Goal: Task Accomplishment & Management: Use online tool/utility

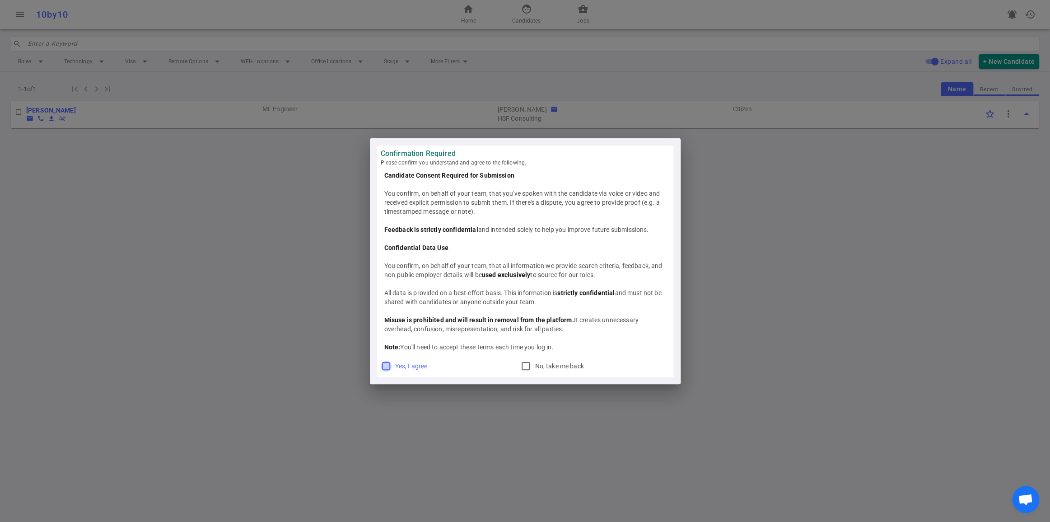
click at [387, 371] on input "Yes, I agree" at bounding box center [386, 365] width 11 height 11
checkbox input "true"
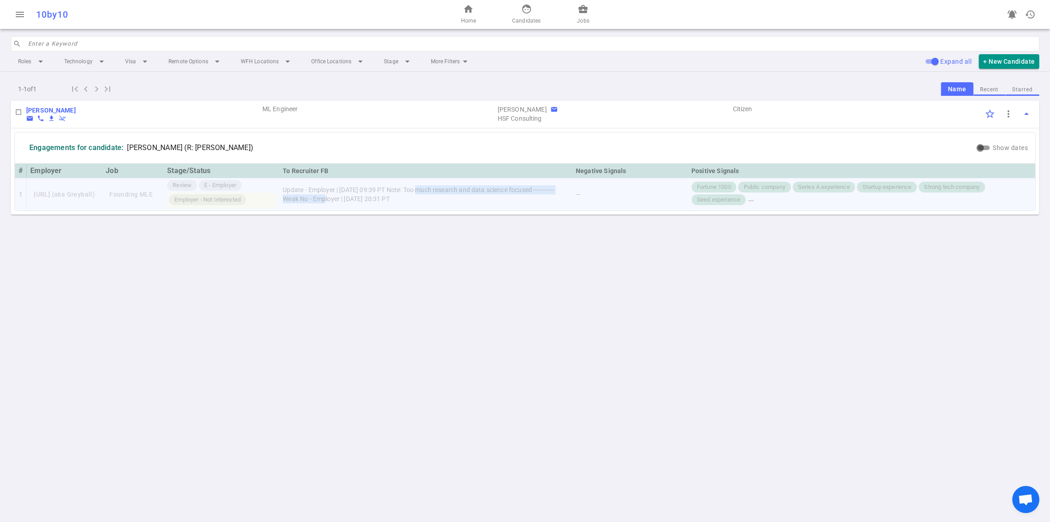
drag, startPoint x: 506, startPoint y: 218, endPoint x: 524, endPoint y: 227, distance: 19.4
click at [524, 210] on td "Update - Employer | 2025/10/07, 09:39 PT Note: Too much research and data scien…" at bounding box center [425, 194] width 293 height 33
copy td "Too much research and data science focused ----------- Weak No"
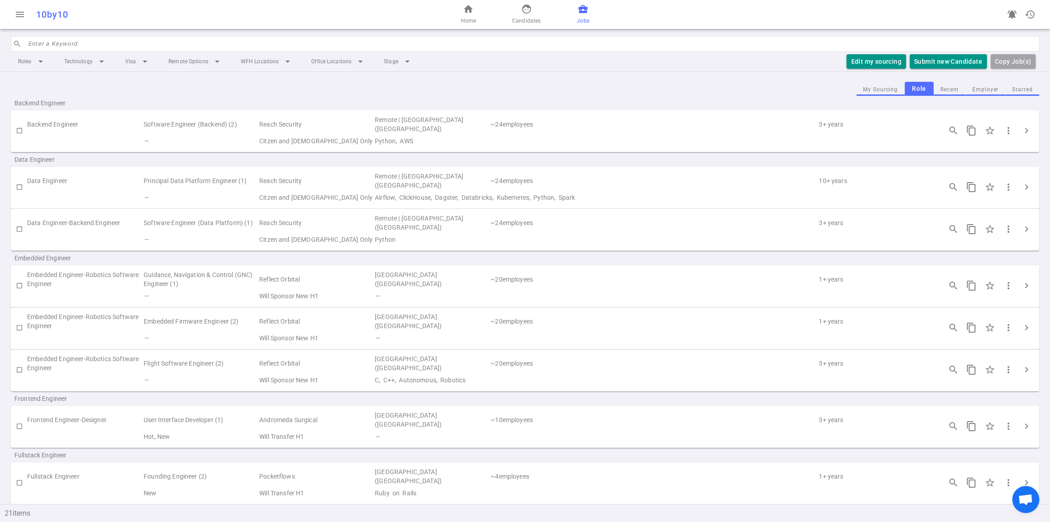
click at [587, 17] on div "home Home face Candidates business_center Jobs" at bounding box center [525, 14] width 343 height 29
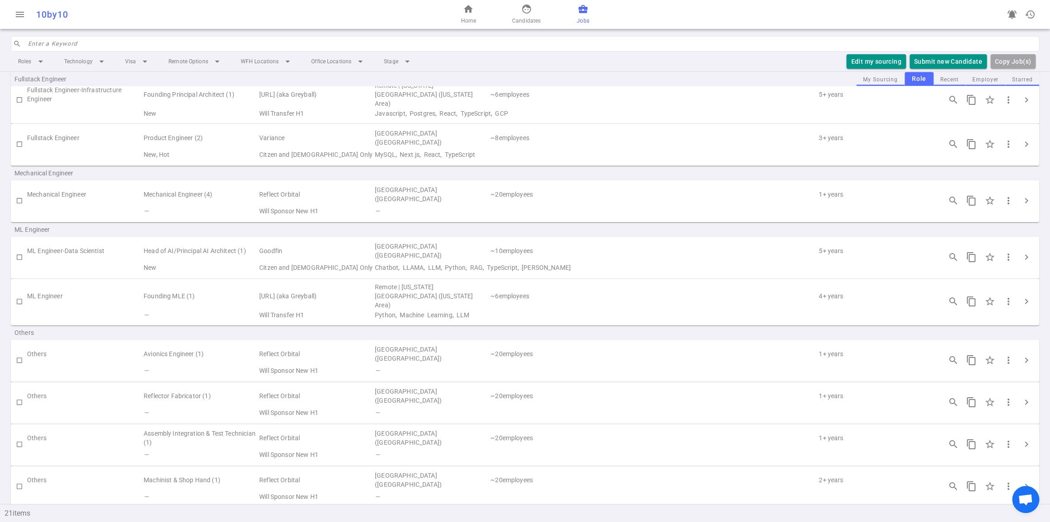
scroll to position [477, 0]
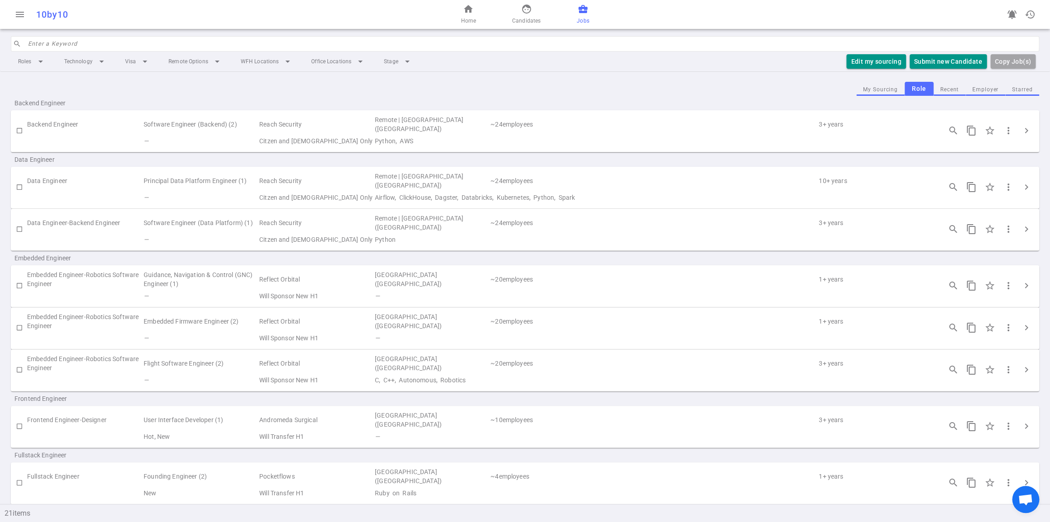
click at [749, 135] on td "~ 24 employees" at bounding box center [654, 124] width 328 height 21
click at [1027, 136] on span "chevron_right" at bounding box center [1026, 130] width 11 height 11
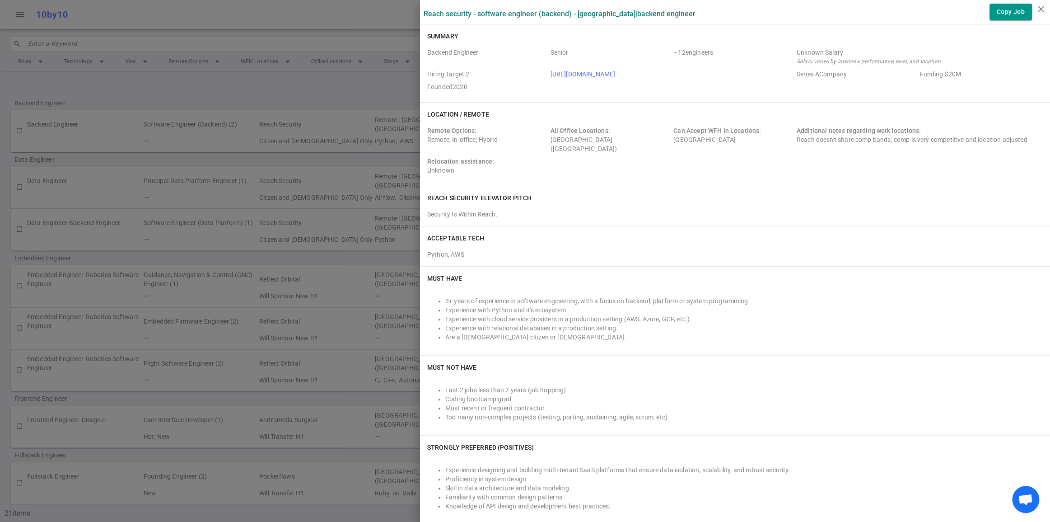
click at [273, 95] on div at bounding box center [525, 261] width 1050 height 522
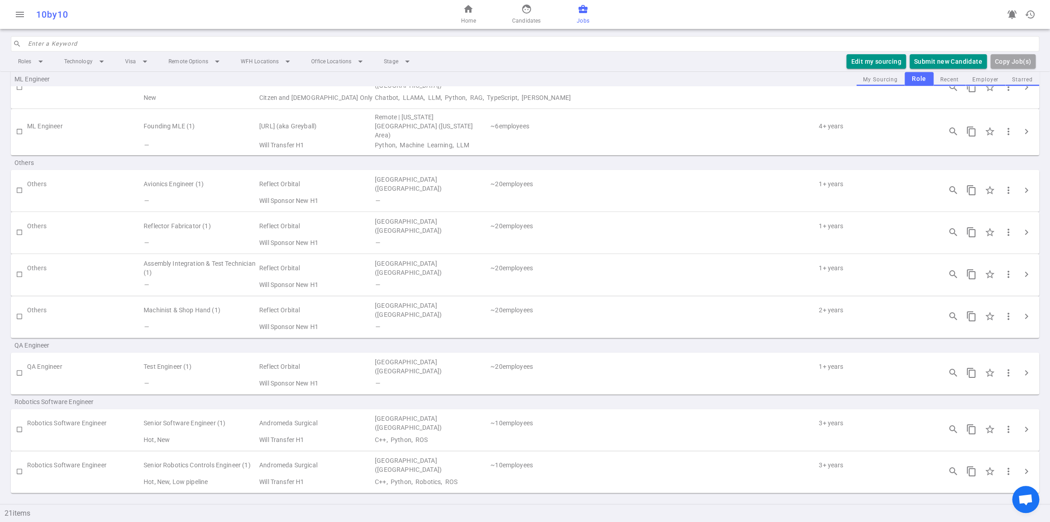
scroll to position [723, 0]
click at [1025, 424] on span "chevron_right" at bounding box center [1026, 429] width 11 height 11
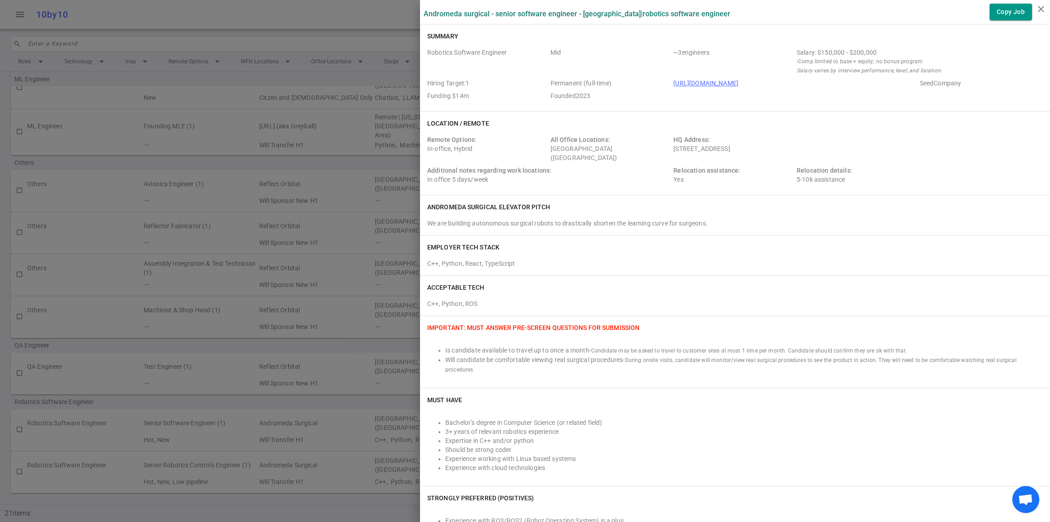
click at [218, 15] on div at bounding box center [525, 261] width 1050 height 522
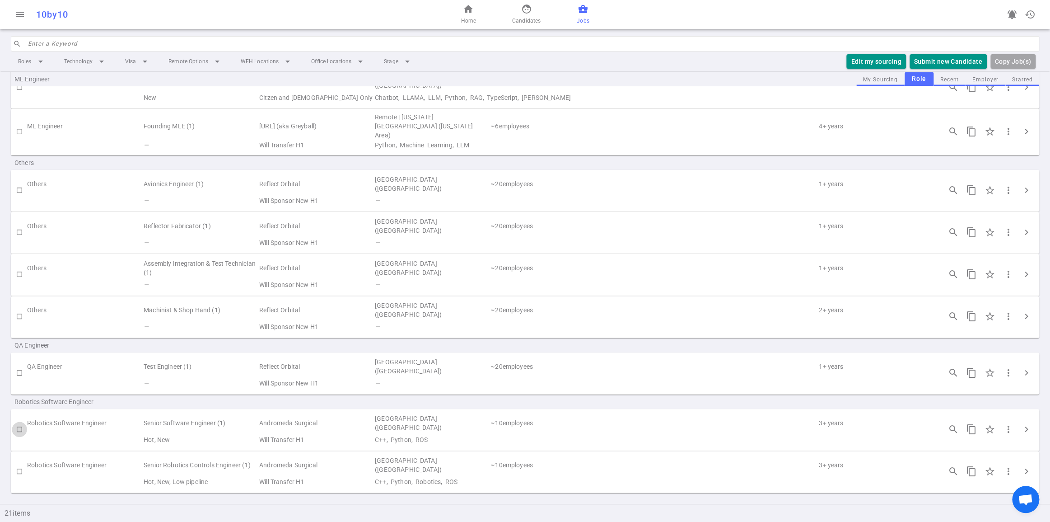
click at [18, 421] on input "checkbox" at bounding box center [19, 428] width 15 height 15
checkbox input "true"
click at [19, 466] on input "checkbox" at bounding box center [19, 470] width 15 height 15
checkbox input "true"
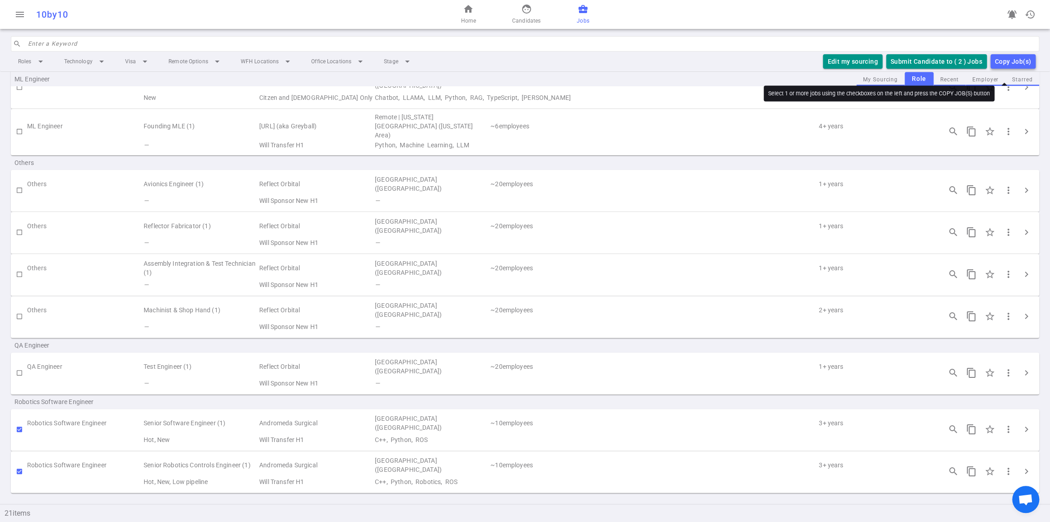
click at [995, 67] on div "Copy Job(s)" at bounding box center [1013, 61] width 36 height 11
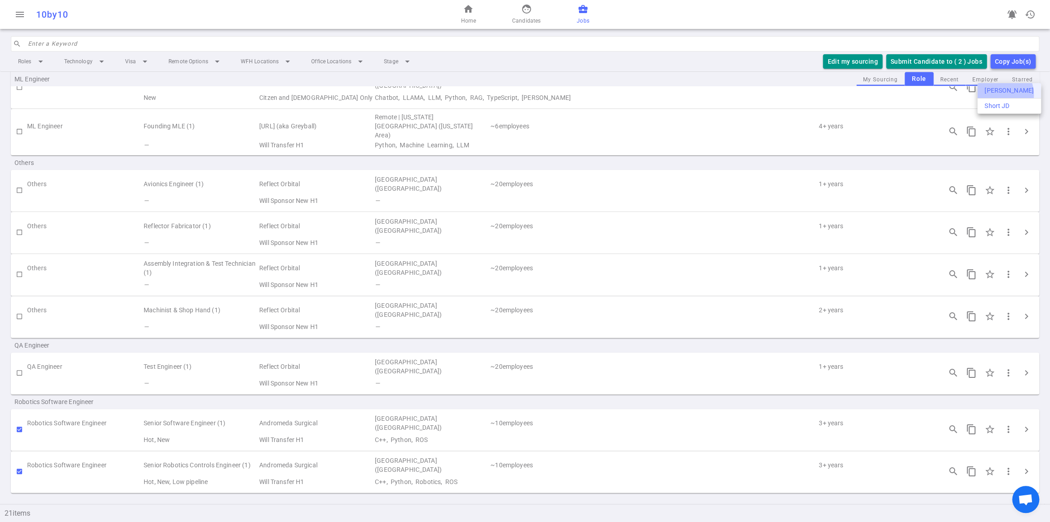
click at [995, 95] on div "Long JD" at bounding box center [1009, 90] width 49 height 9
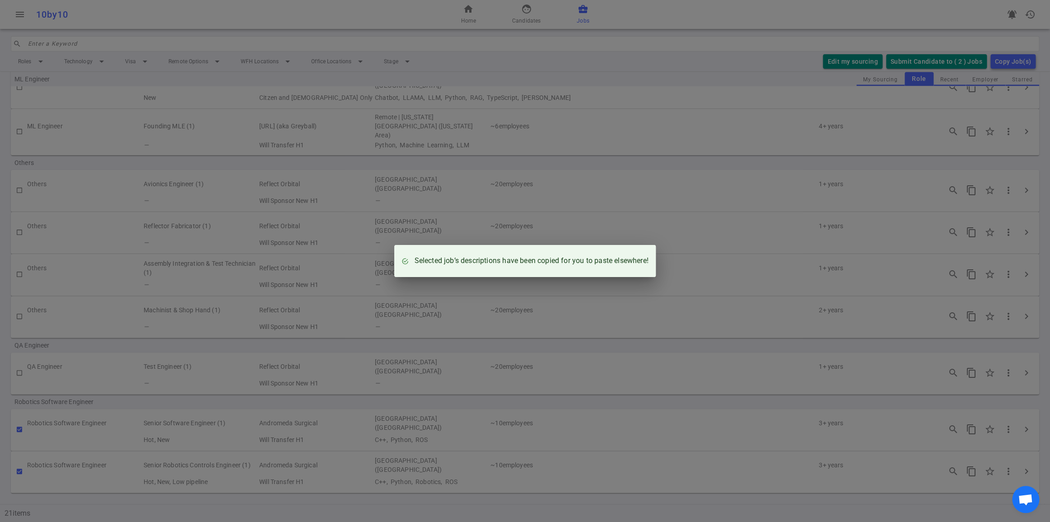
click at [389, 185] on div "Selected job’s descriptions have been copied for you to paste elsewhere!" at bounding box center [525, 261] width 1050 height 522
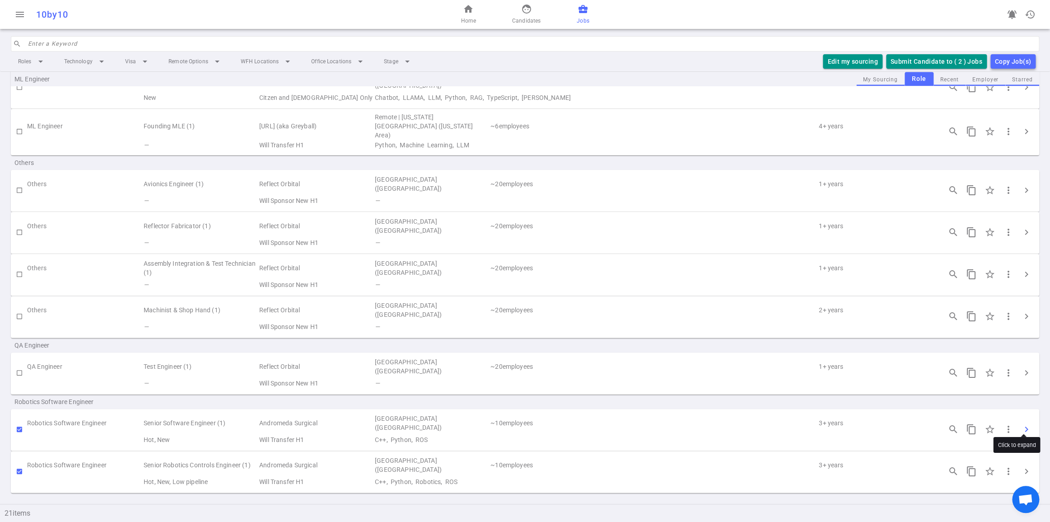
click at [1025, 424] on span "chevron_right" at bounding box center [1026, 429] width 11 height 11
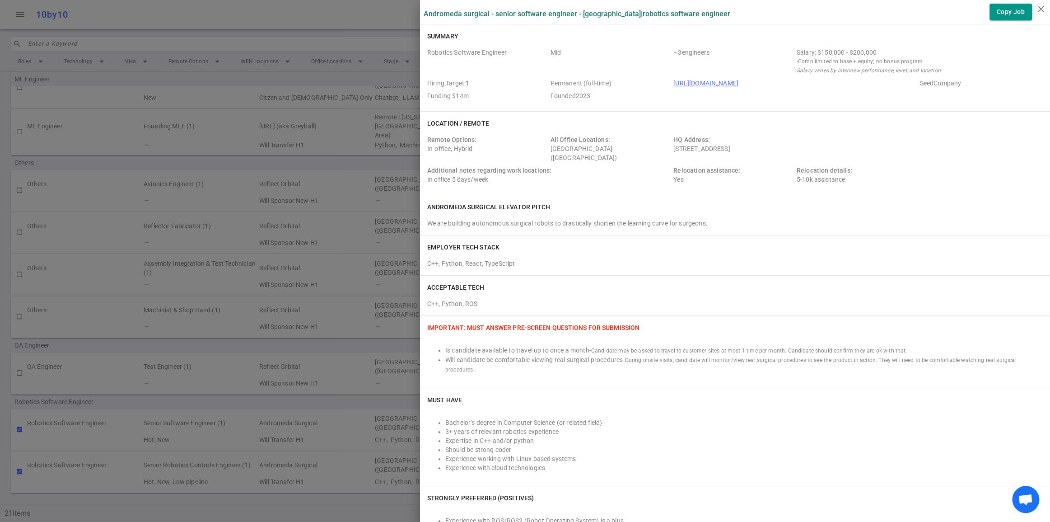
click at [383, 376] on div at bounding box center [525, 261] width 1050 height 522
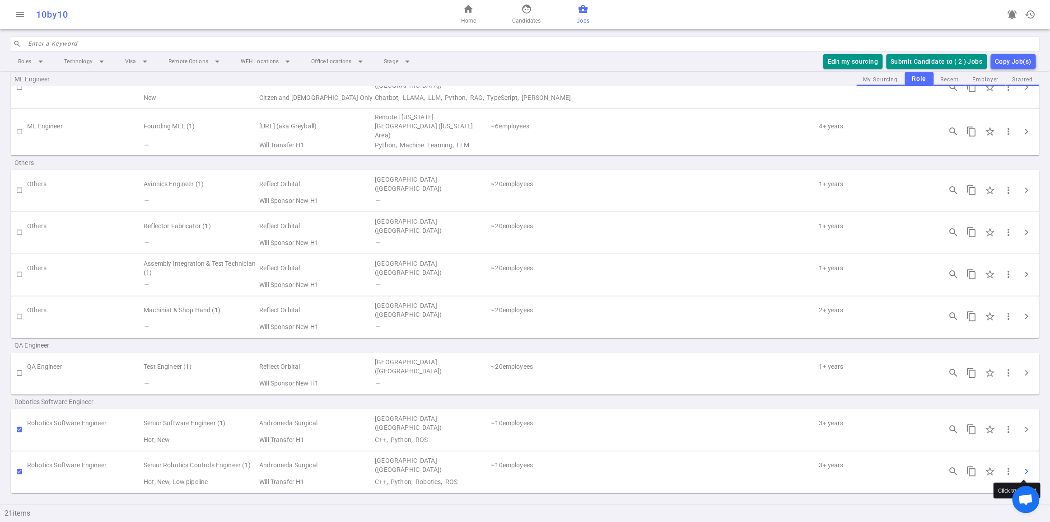
click at [1024, 466] on span "chevron_right" at bounding box center [1026, 471] width 11 height 11
